Goal: Obtain resource: Download file/media

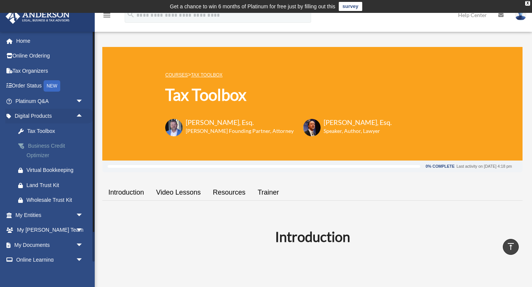
scroll to position [303, 0]
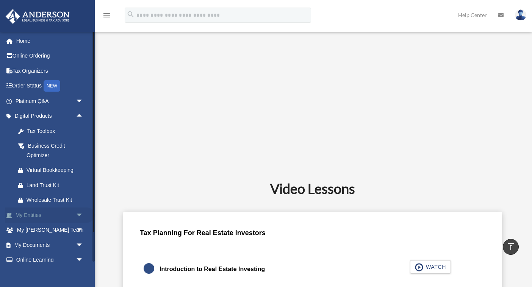
click at [71, 214] on link "My Entities arrow_drop_down" at bounding box center [49, 215] width 89 height 15
click at [78, 215] on span "arrow_drop_down" at bounding box center [83, 216] width 15 height 16
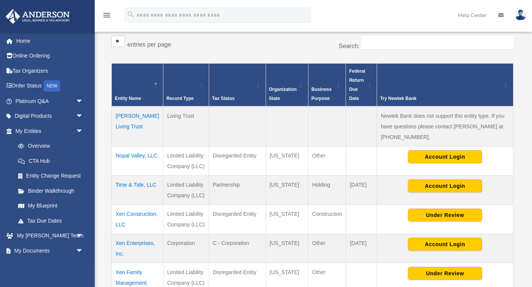
scroll to position [139, 0]
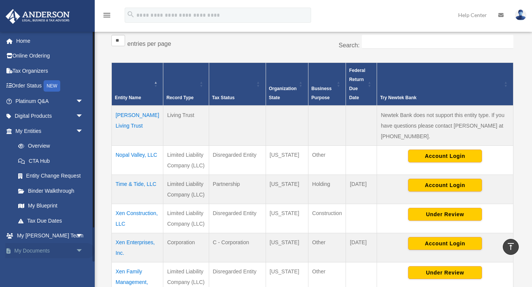
click at [88, 251] on span "arrow_drop_down" at bounding box center [83, 251] width 15 height 16
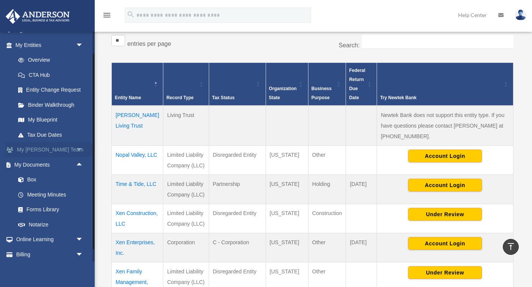
scroll to position [98, 0]
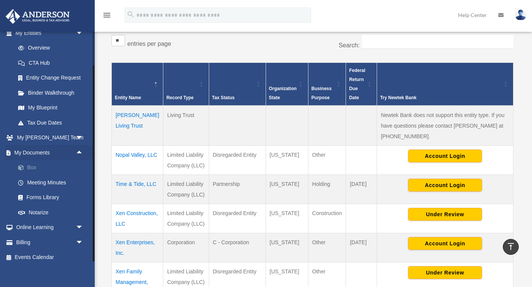
click at [35, 162] on link "Box" at bounding box center [53, 167] width 84 height 15
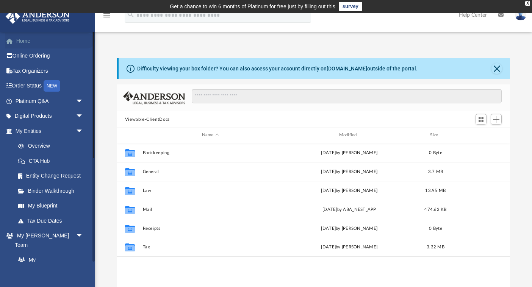
scroll to position [173, 394]
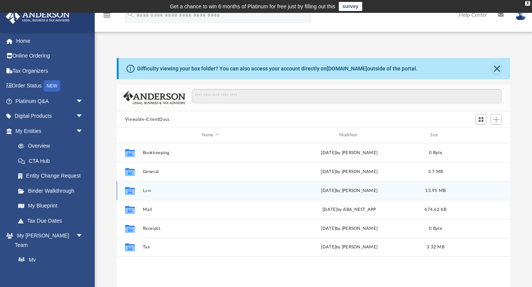
click at [145, 190] on button "Law" at bounding box center [211, 190] width 136 height 5
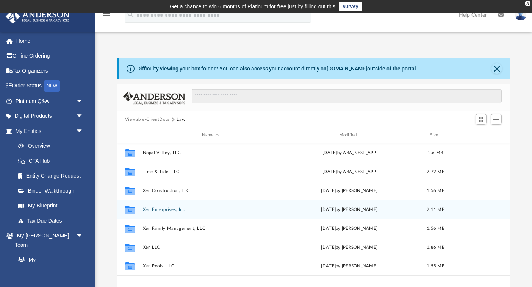
click at [161, 208] on button "Xen Enterprises, Inc." at bounding box center [211, 209] width 136 height 5
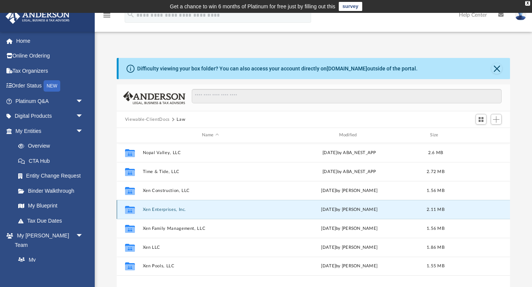
click at [161, 208] on button "Xen Enterprises, Inc." at bounding box center [211, 209] width 136 height 5
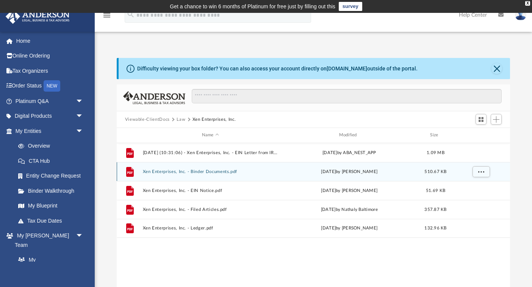
click at [203, 171] on button "Xen Enterprises, Inc. - Binder Documents.pdf" at bounding box center [211, 172] width 136 height 5
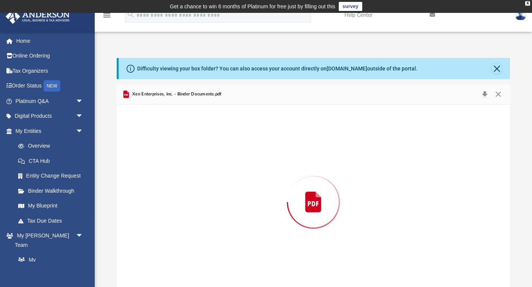
click at [203, 171] on div "Preview" at bounding box center [314, 203] width 394 height 196
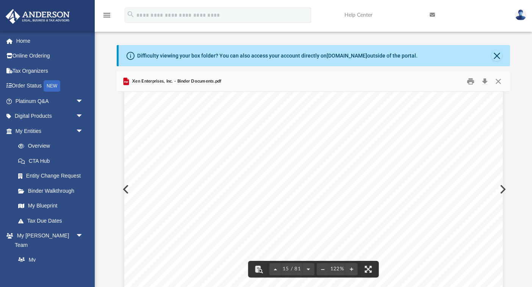
scroll to position [7219, 0]
